Goal: Obtain resource: Obtain resource

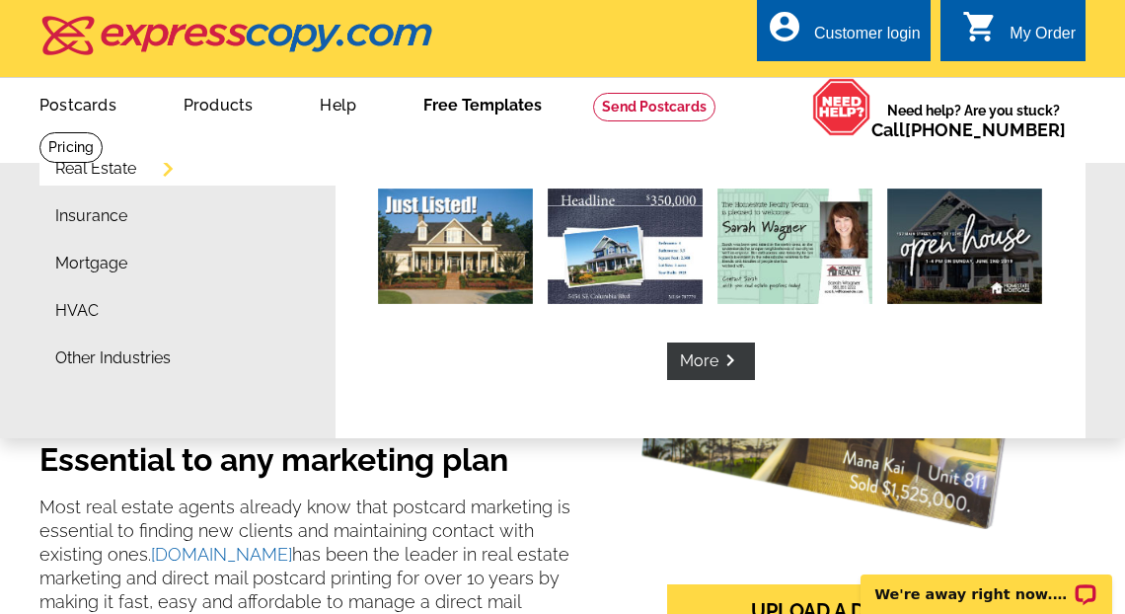
click at [514, 107] on link "Free Templates" at bounding box center [483, 103] width 182 height 46
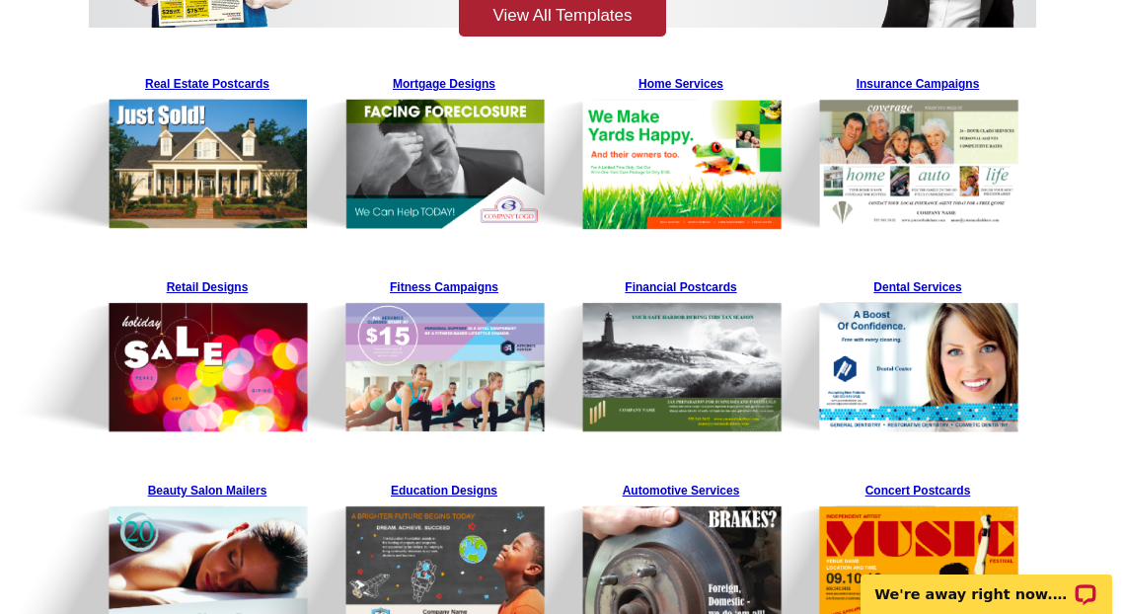
scroll to position [377, 0]
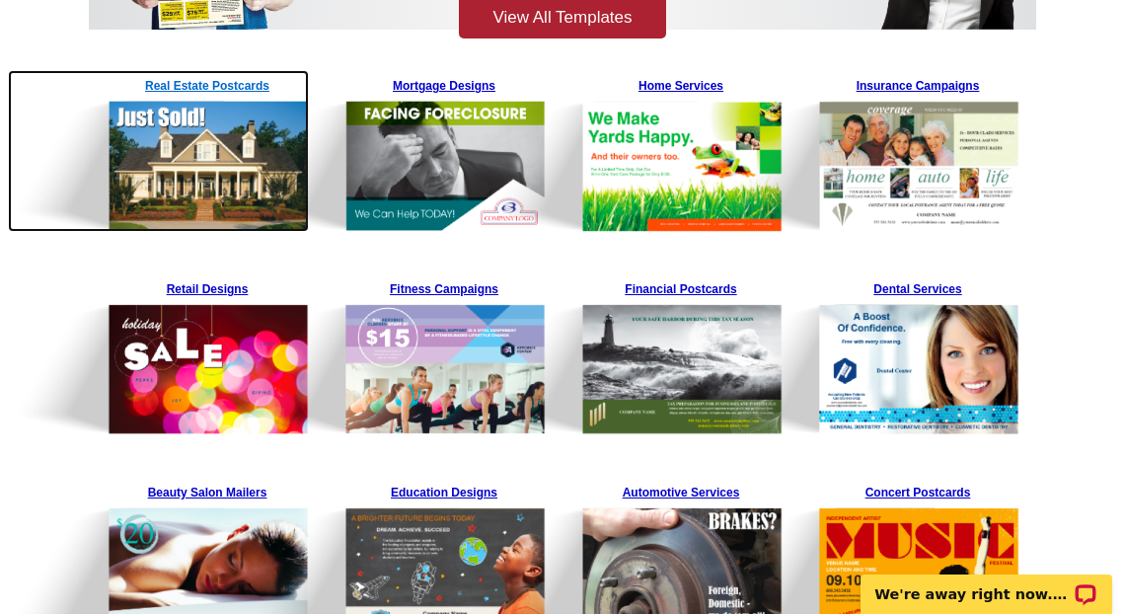
click at [189, 85] on img at bounding box center [158, 151] width 301 height 162
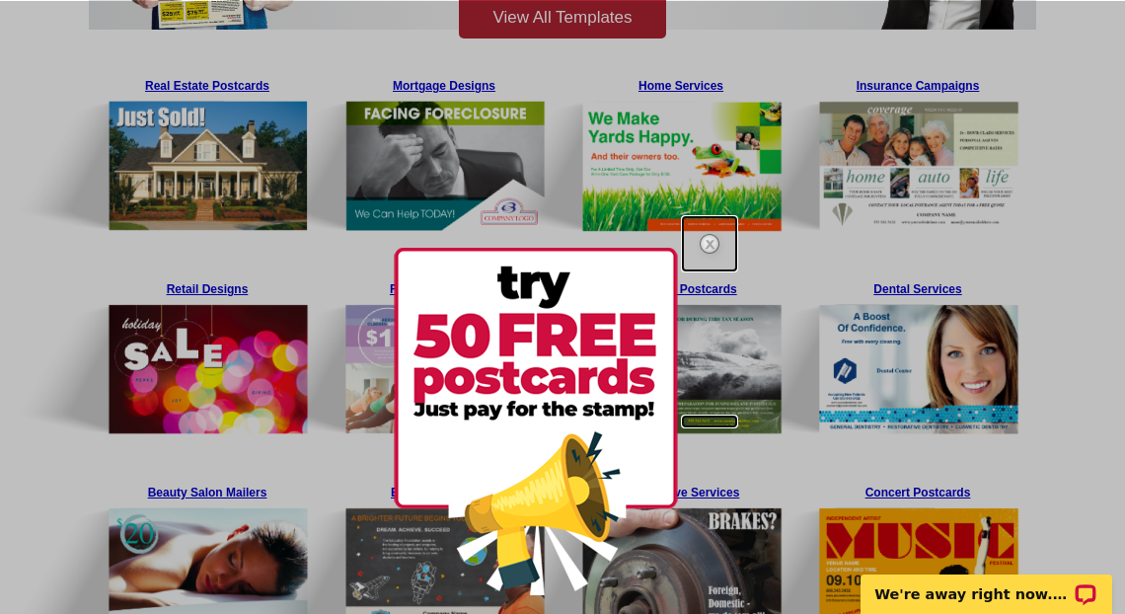
click at [711, 239] on img at bounding box center [709, 243] width 57 height 57
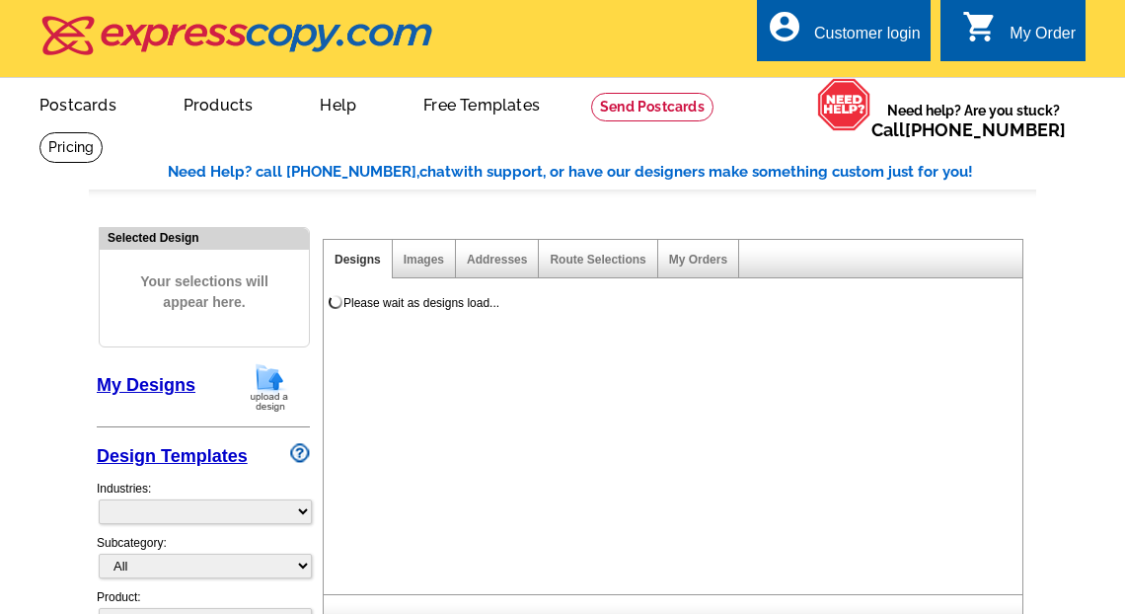
select select "785"
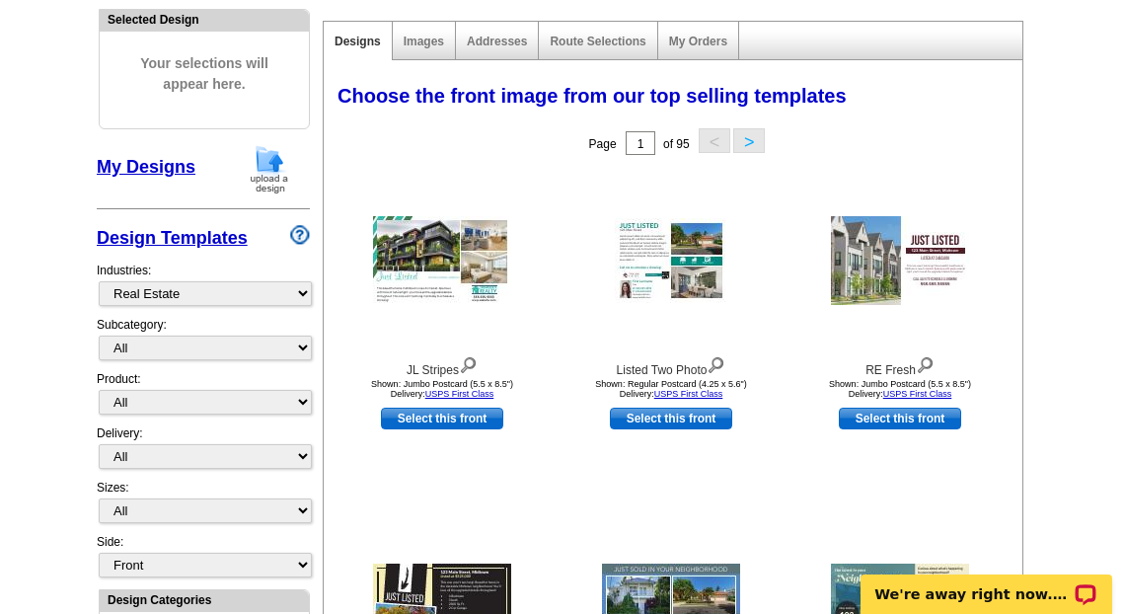
scroll to position [221, 0]
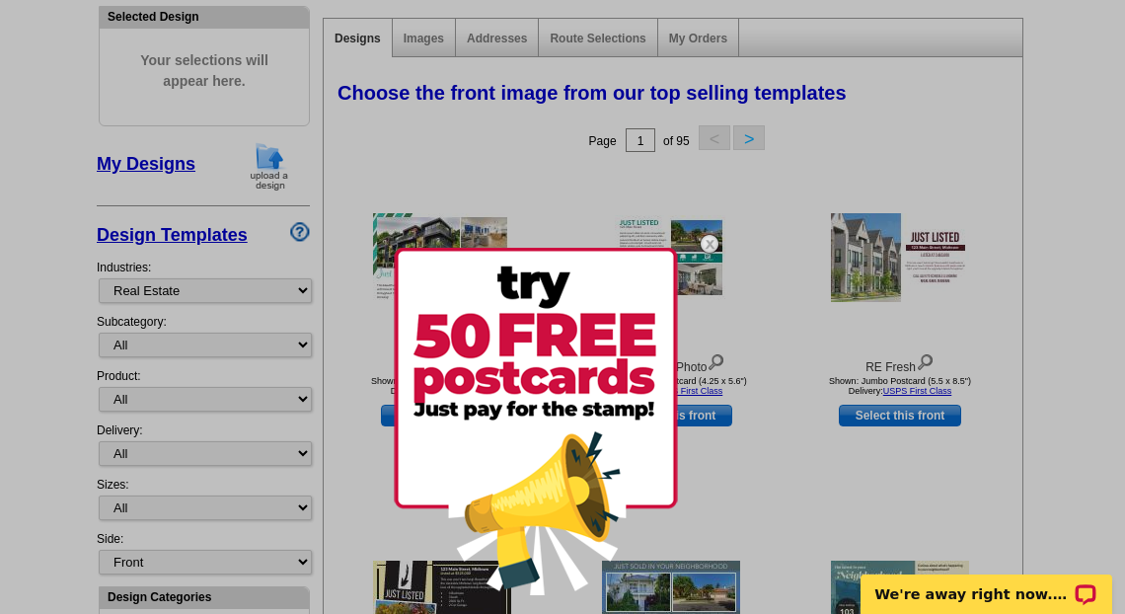
click at [715, 240] on img at bounding box center [709, 243] width 57 height 57
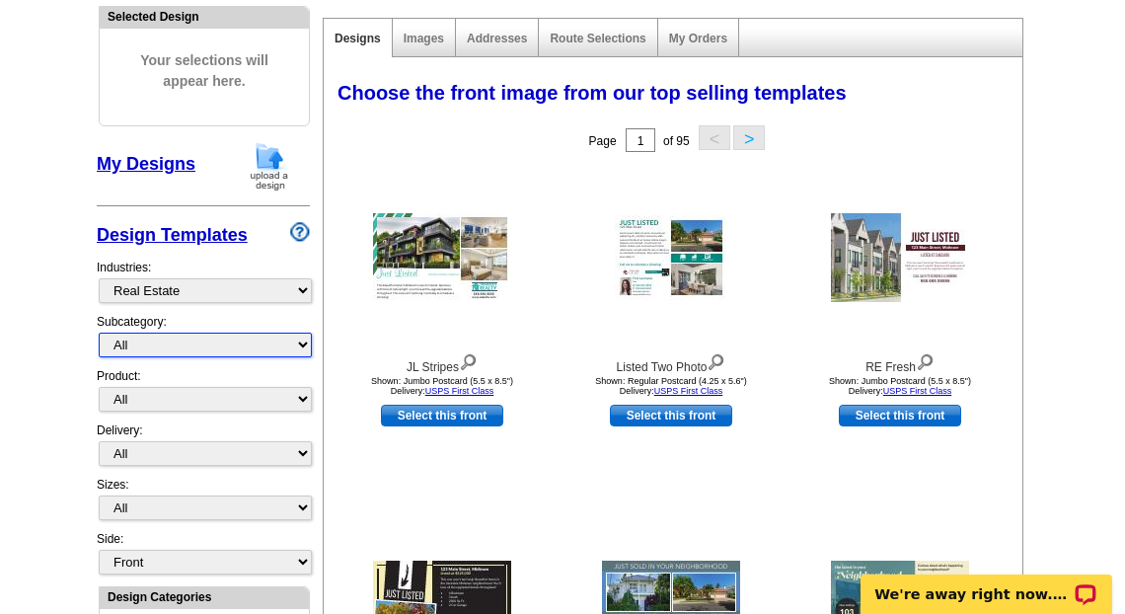
click at [190, 345] on select "All RE/MAX® Referrals Keller Williams® Berkshire Hathaway Home Services Century…" at bounding box center [205, 345] width 213 height 25
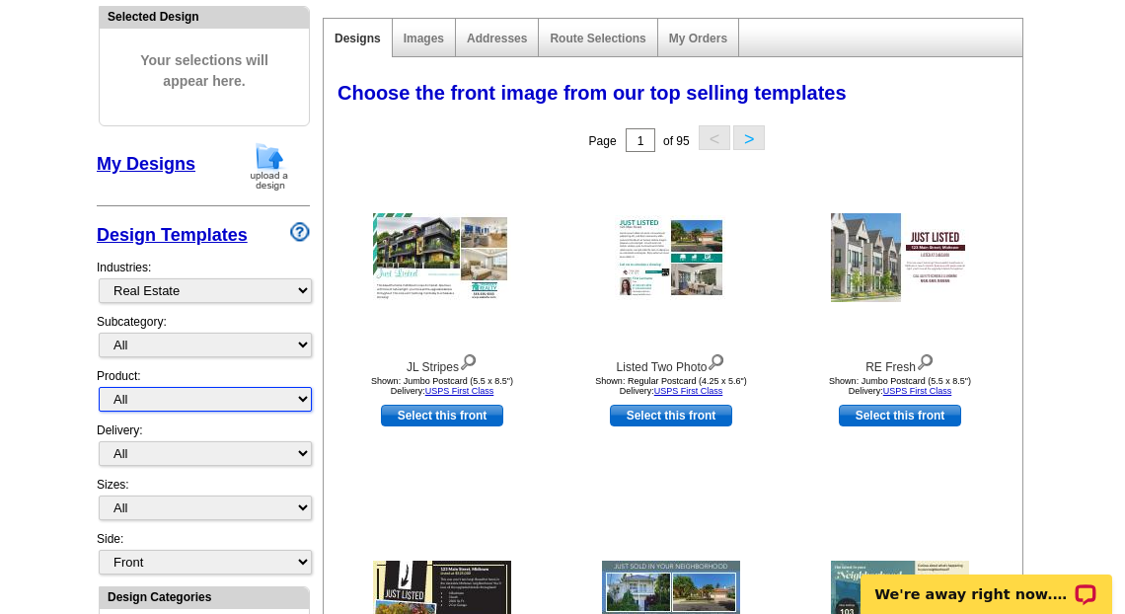
click at [146, 391] on select "All Postcards Letters and flyers Business Cards Door Hangers Greeting Cards" at bounding box center [205, 399] width 213 height 25
select select "1"
click at [99, 387] on select "All Postcards Letters and flyers Business Cards Door Hangers Greeting Cards" at bounding box center [205, 399] width 213 height 25
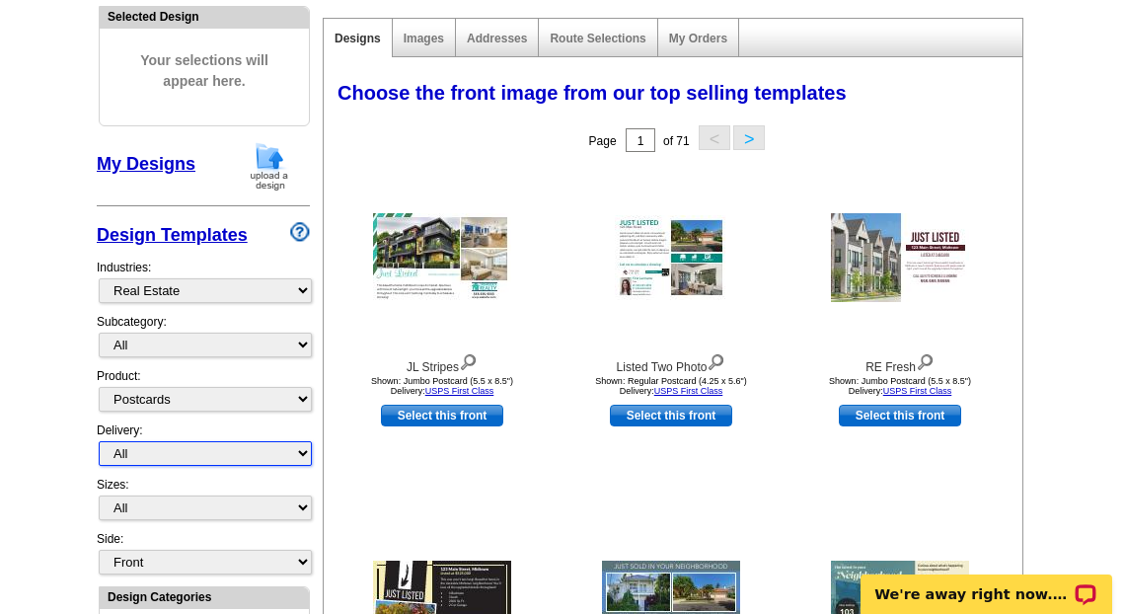
click at [176, 444] on select "All First Class Mail Shipped to Me EDDM Save 66% on Postage" at bounding box center [205, 453] width 213 height 25
select select "1"
click at [99, 441] on select "All First Class Mail Shipped to Me EDDM Save 66% on Postage" at bounding box center [205, 453] width 213 height 25
click at [253, 318] on div "Subcategory: All RE/MAX® Referrals Keller Williams® Berkshire Hathaway Home Ser…" at bounding box center [203, 340] width 213 height 54
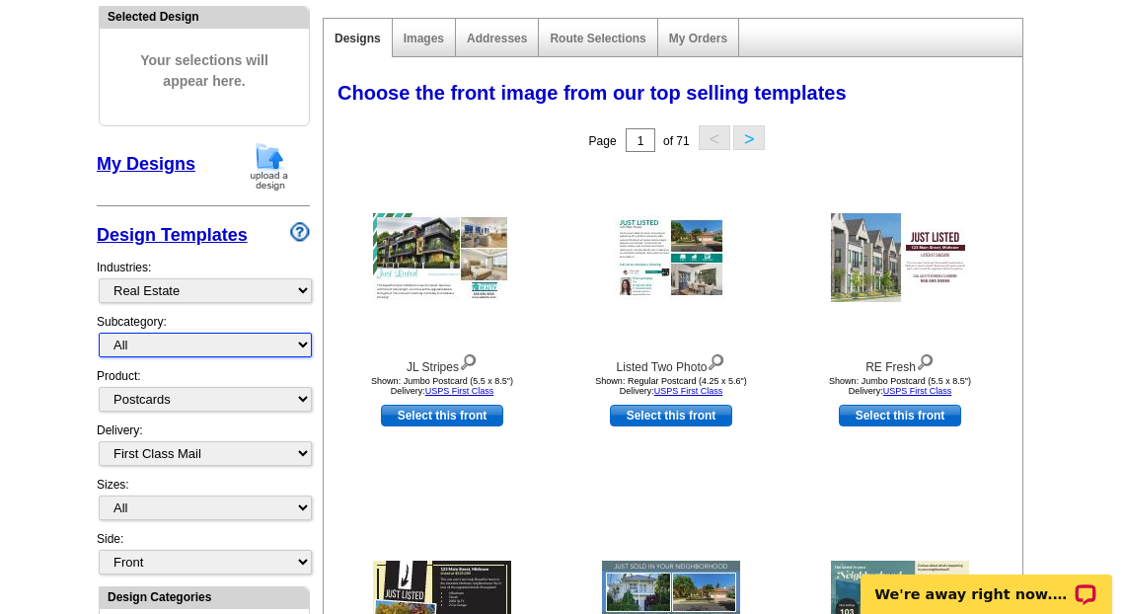
click at [250, 336] on select "All RE/MAX® Referrals Keller Williams® Berkshire Hathaway Home Services Century…" at bounding box center [205, 345] width 213 height 25
select select "787"
click at [99, 333] on select "All RE/MAX® Referrals Keller Williams® Berkshire Hathaway Home Services Century…" at bounding box center [205, 345] width 213 height 25
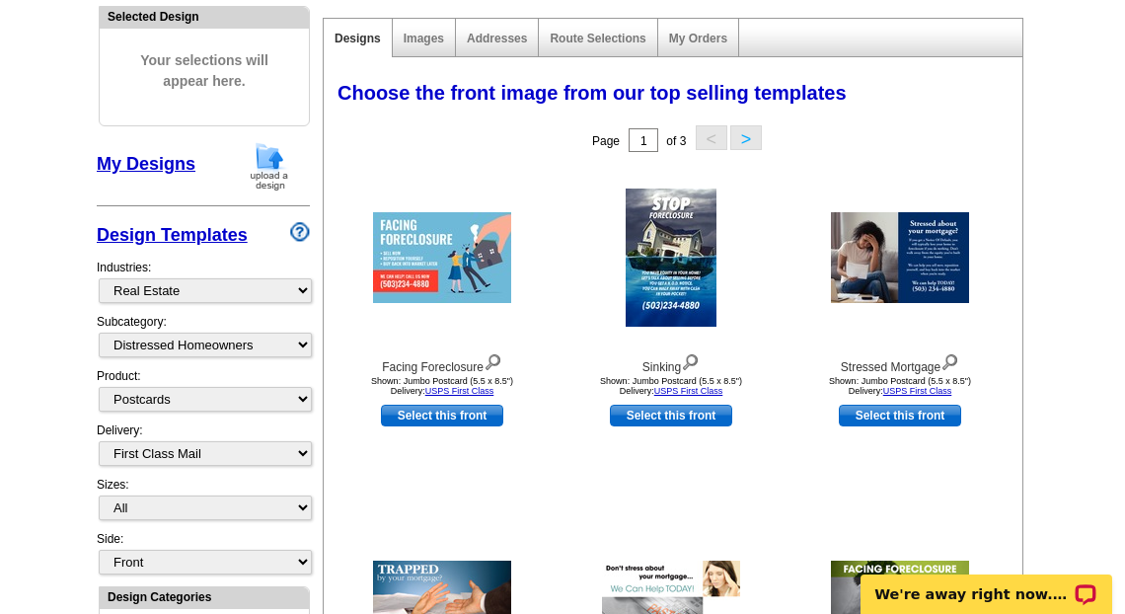
click at [232, 327] on div "Subcategory: All RE/MAX® Referrals Keller Williams® Berkshire Hathaway Home Ser…" at bounding box center [203, 340] width 213 height 54
click at [230, 336] on select "All RE/MAX® Referrals Keller Williams® Berkshire Hathaway Home Services Century…" at bounding box center [205, 345] width 213 height 25
